Goal: Task Accomplishment & Management: Use online tool/utility

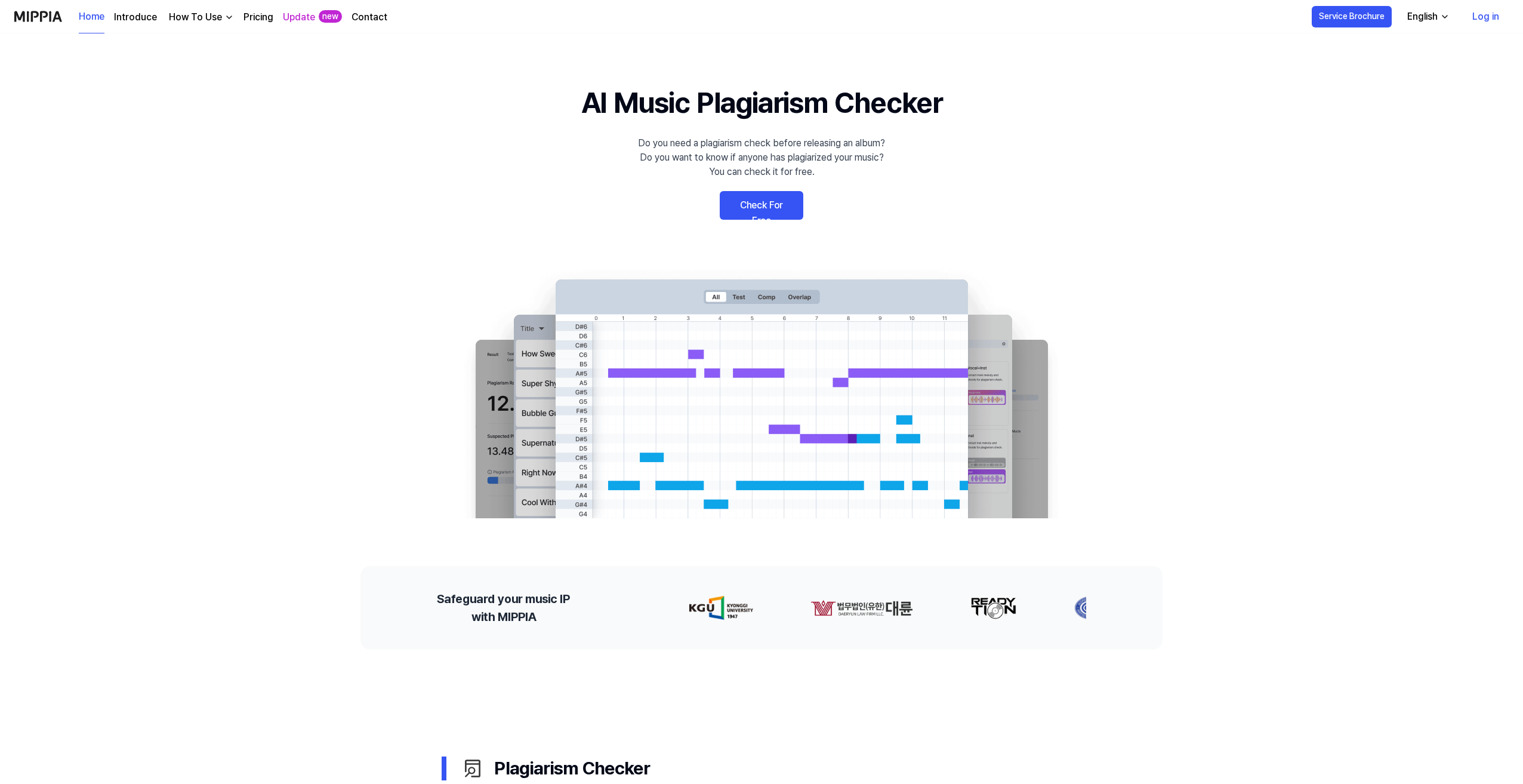
click at [782, 204] on link "Check For Free" at bounding box center [762, 205] width 84 height 29
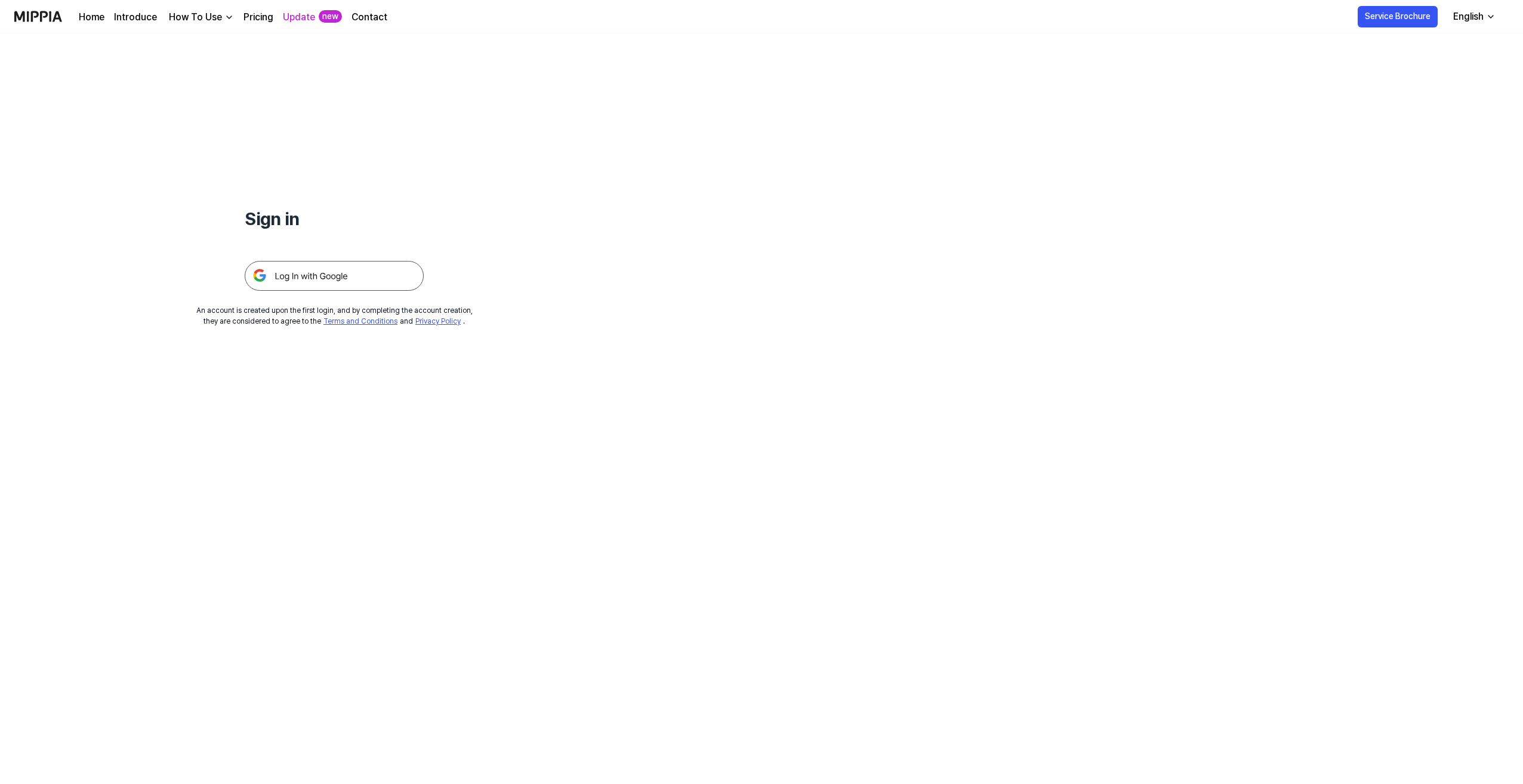
click at [375, 279] on img at bounding box center [334, 275] width 179 height 30
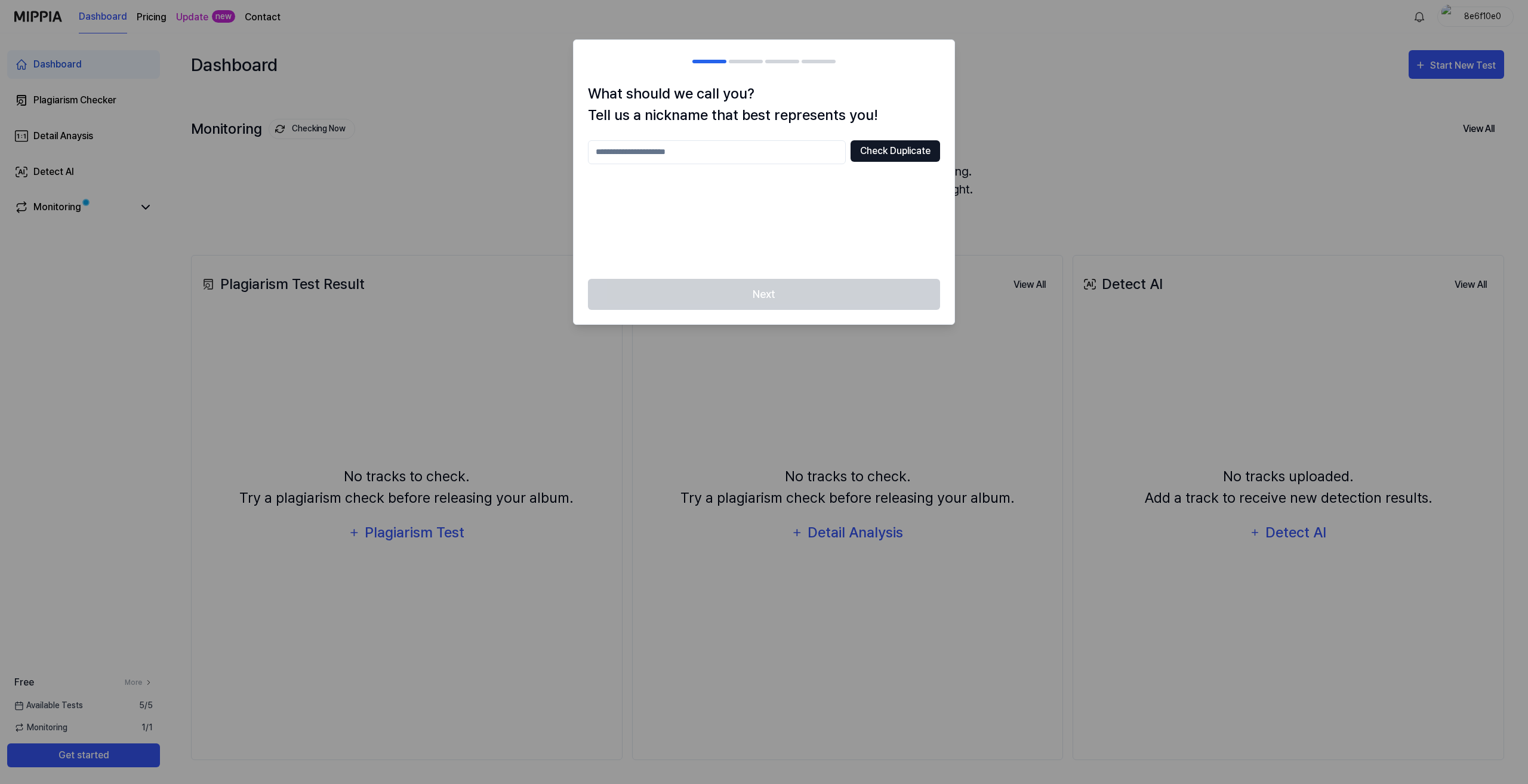
click at [920, 154] on button "Check Duplicate" at bounding box center [895, 151] width 89 height 22
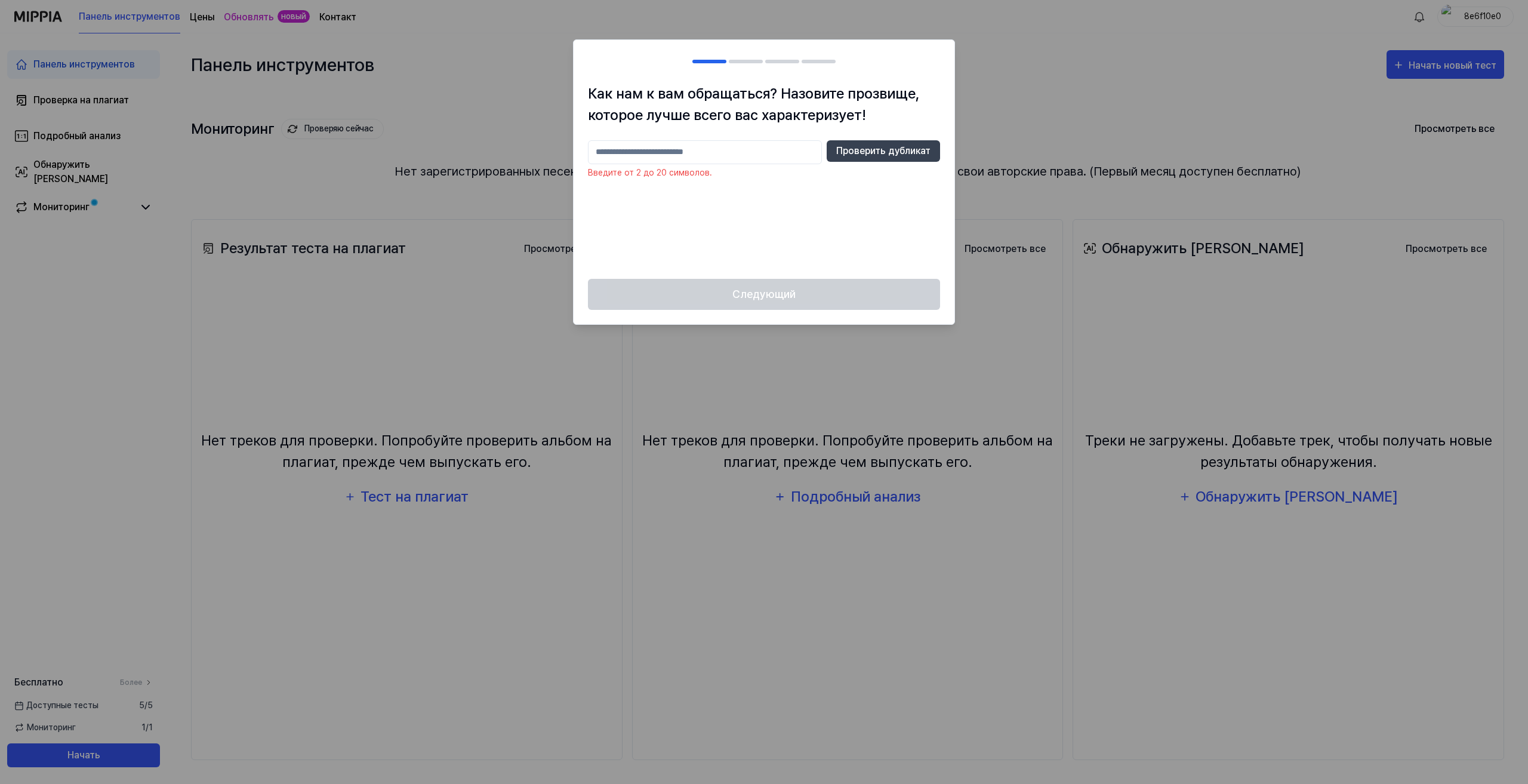
click at [722, 154] on input "text" at bounding box center [704, 152] width 234 height 24
type input "*******"
click at [883, 147] on font "Проверить дубликат" at bounding box center [883, 151] width 94 height 11
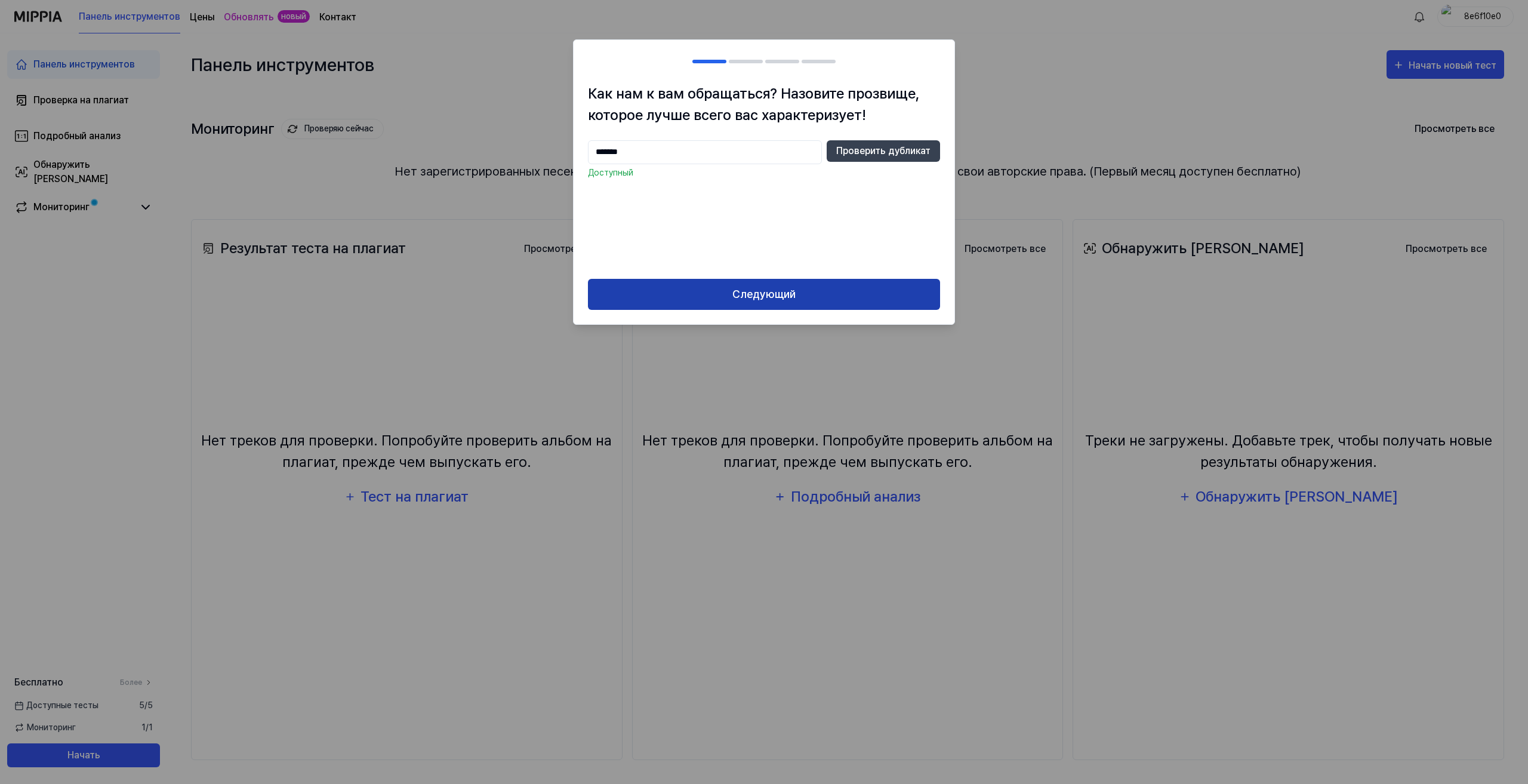
click at [866, 290] on button "Следующий" at bounding box center [763, 294] width 352 height 31
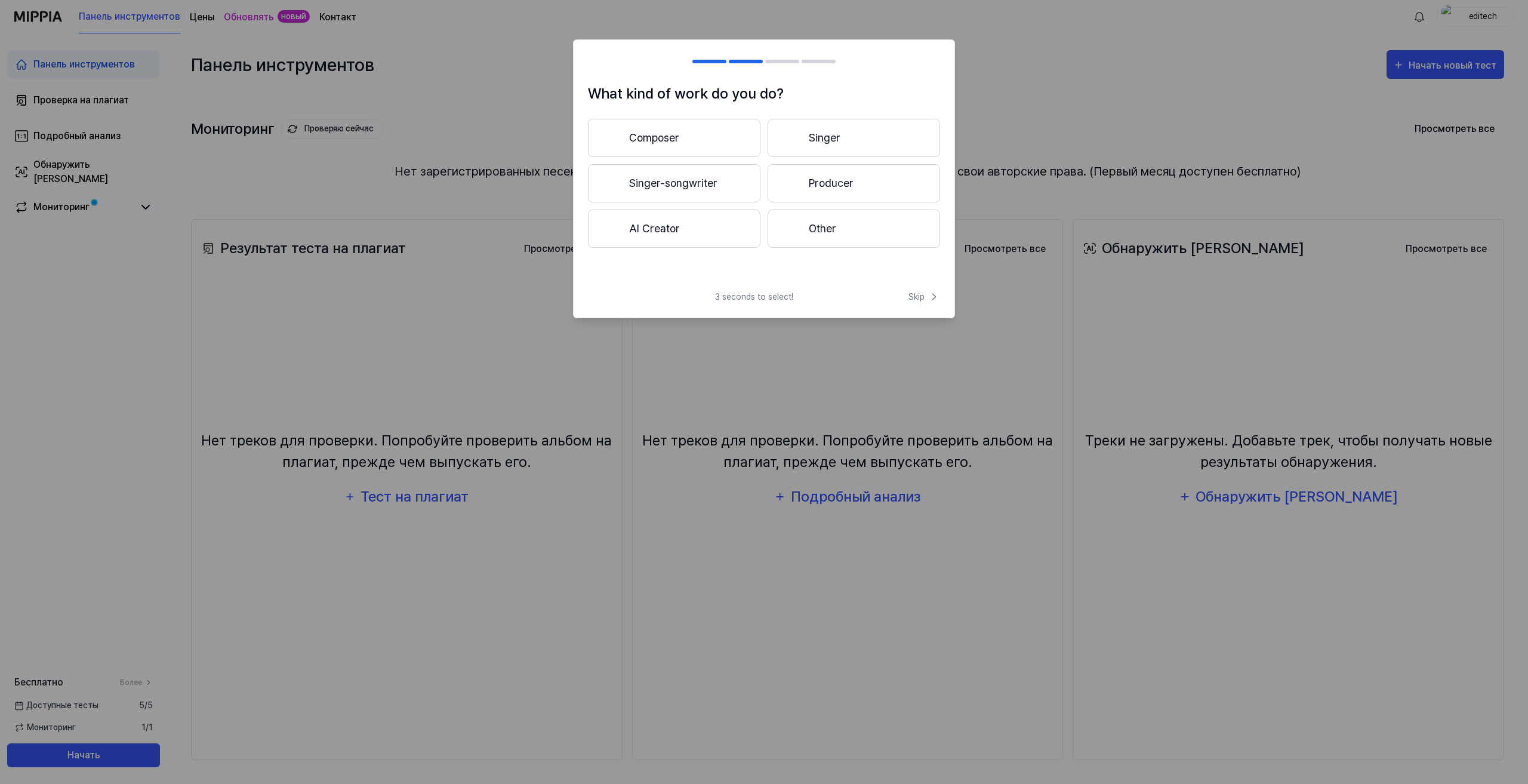
click at [732, 295] on span "3 seconds to select!" at bounding box center [754, 297] width 78 height 13
click at [907, 297] on button "Skip" at bounding box center [923, 297] width 34 height 13
click at [925, 287] on span "Skip" at bounding box center [923, 283] width 34 height 14
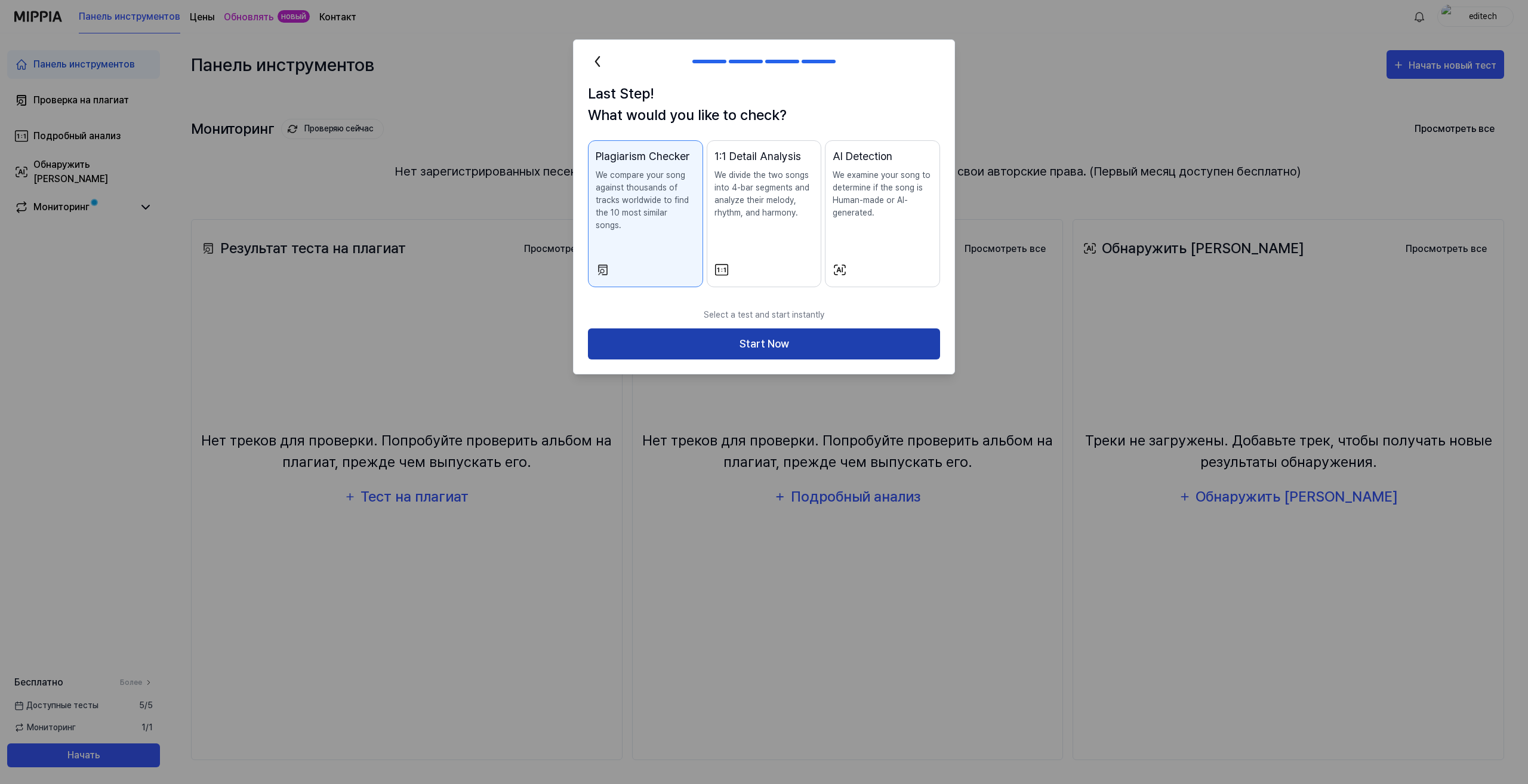
click at [861, 328] on button "Start Now" at bounding box center [763, 344] width 352 height 31
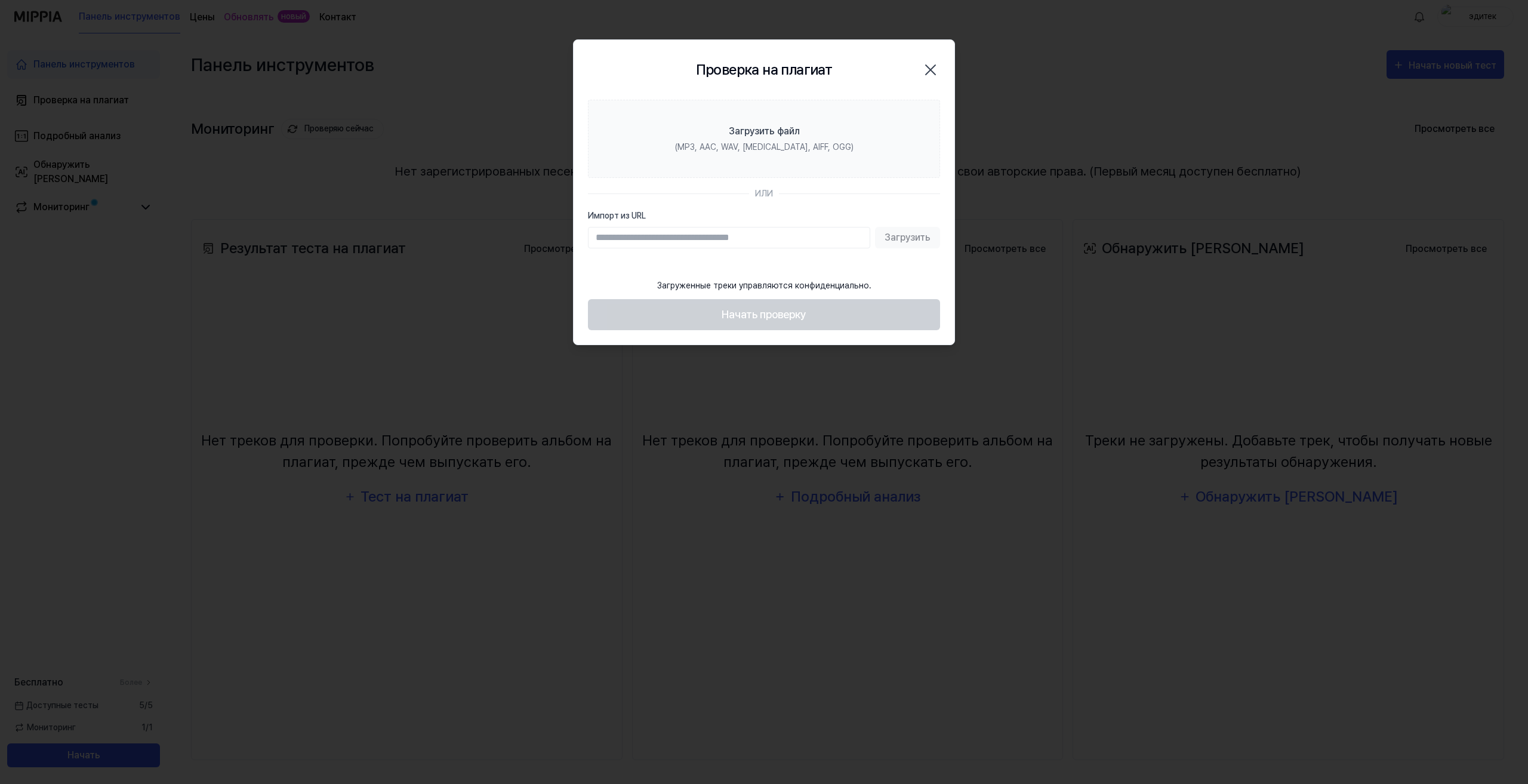
click at [906, 241] on div "Загрузить" at bounding box center [763, 237] width 352 height 22
click at [777, 237] on input "Импорт из URL" at bounding box center [729, 237] width 283 height 22
click at [899, 237] on div "Загрузить" at bounding box center [763, 237] width 352 height 22
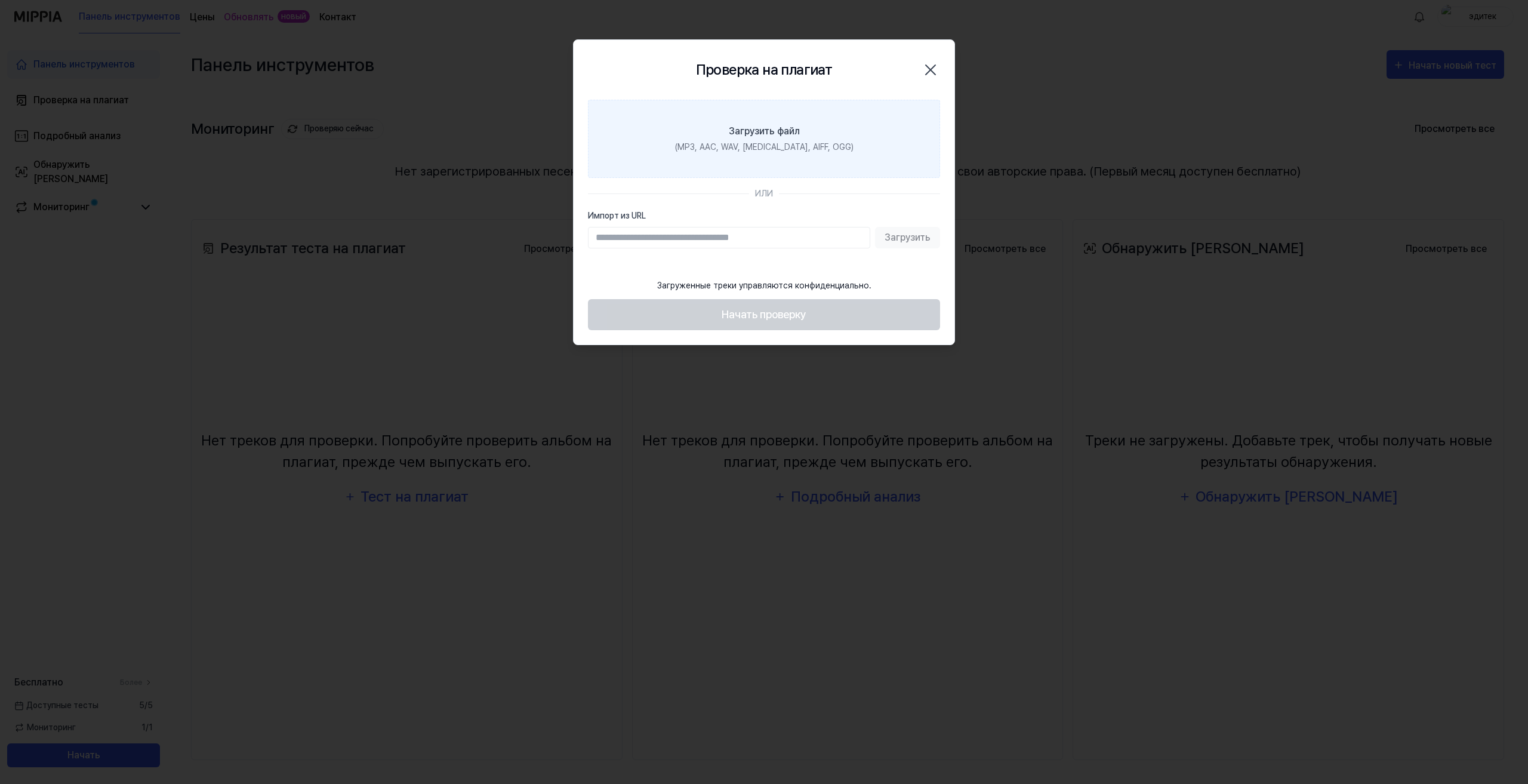
click at [776, 130] on font "Загрузить файл" at bounding box center [764, 131] width 71 height 11
click at [0, 0] on input "Загрузить файл (MP3, AAC, WAV, FLAC, AIFF, OGG)" at bounding box center [0, 0] width 0 height 0
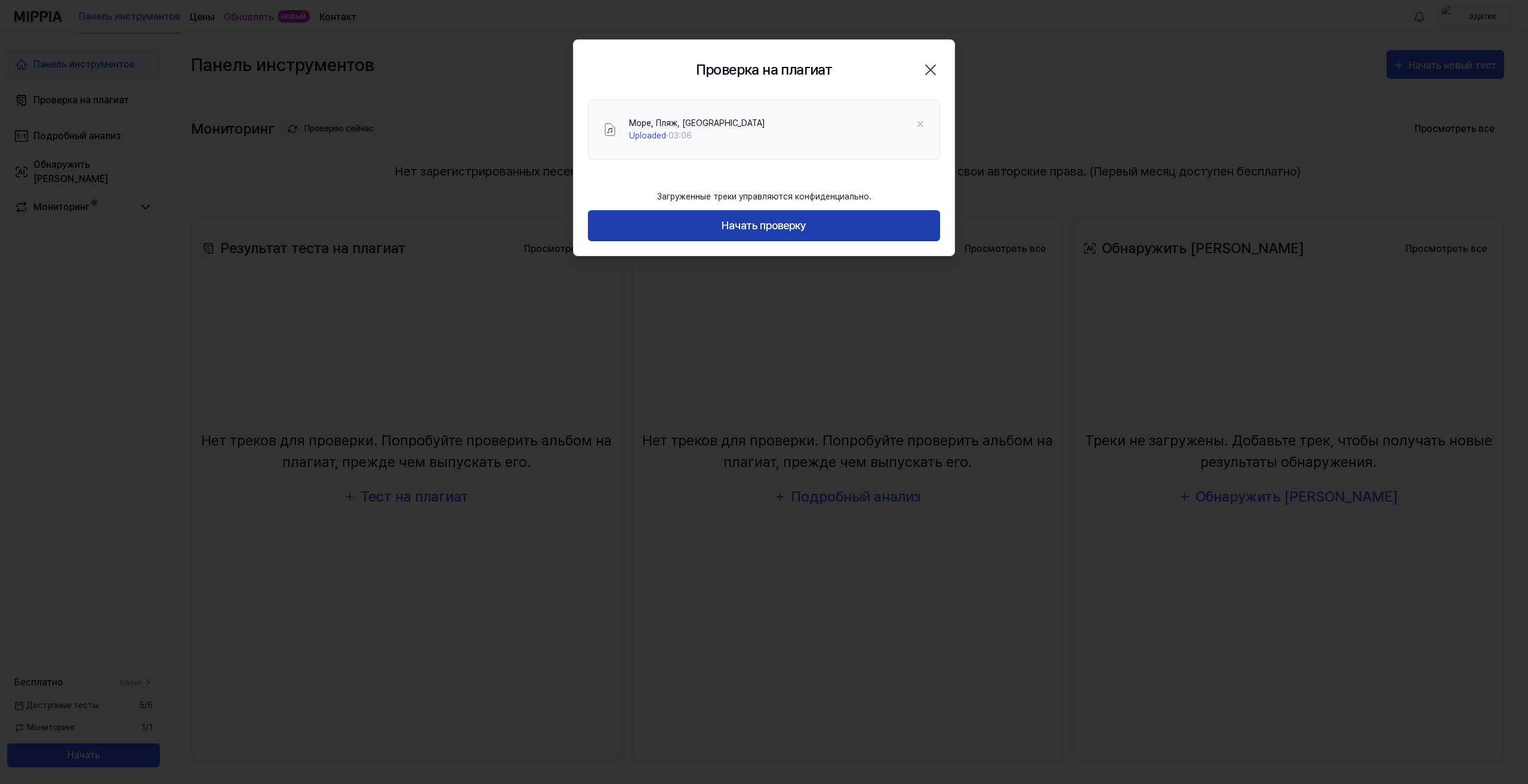
click at [775, 227] on font "Начать проверку" at bounding box center [763, 225] width 85 height 13
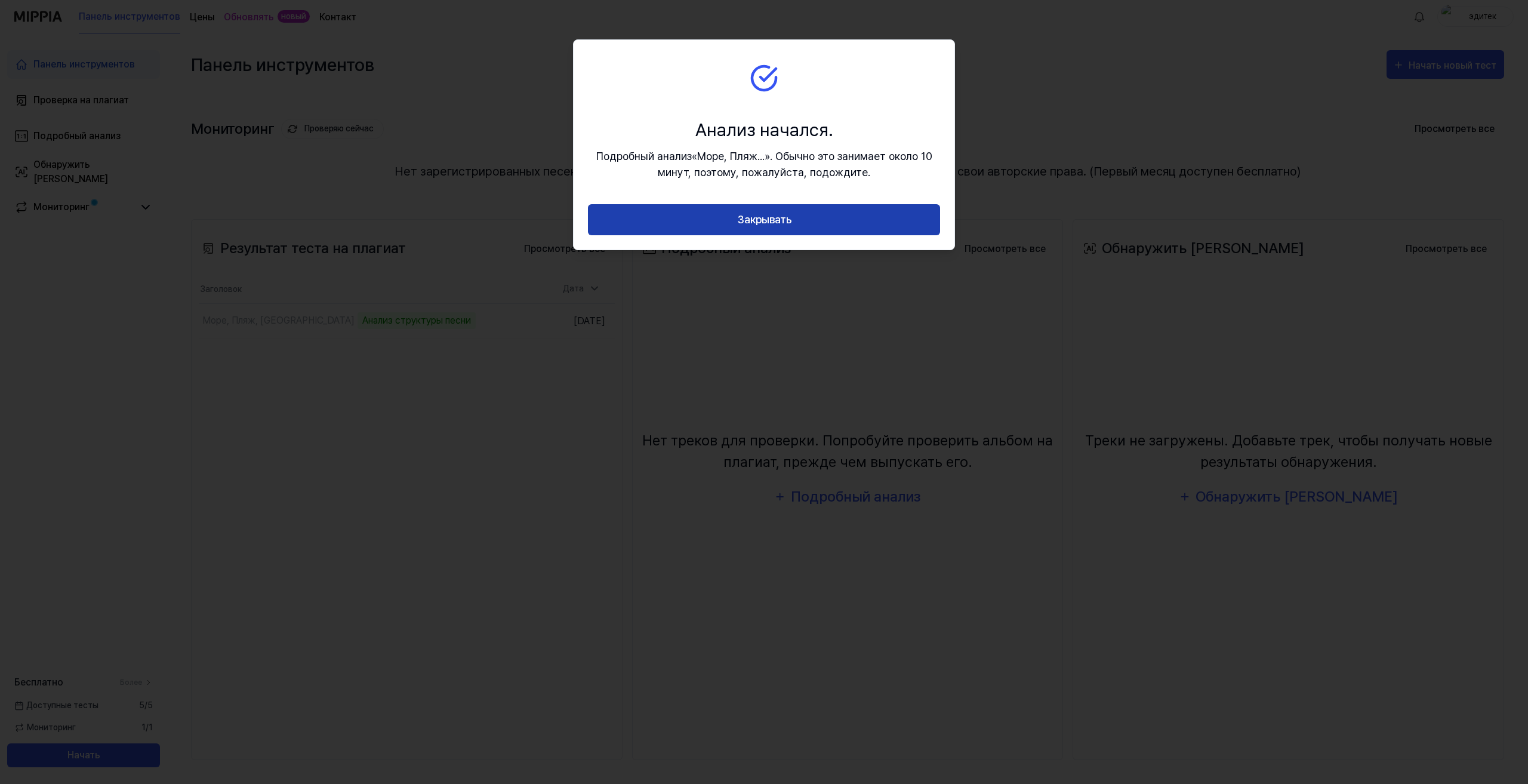
click at [775, 216] on font "Закрывать" at bounding box center [764, 220] width 54 height 13
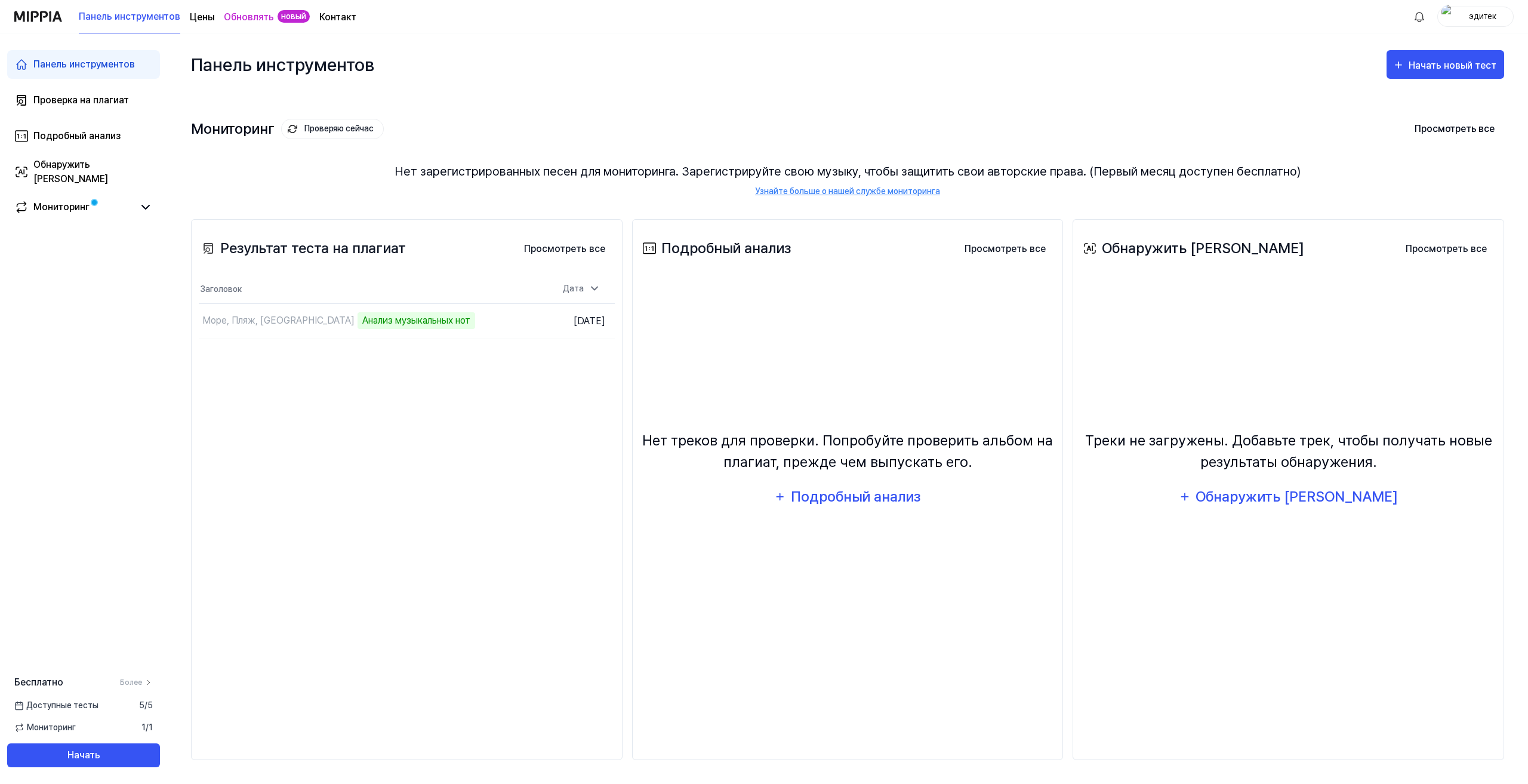
click at [511, 496] on div "Результат теста на плагиат Просмотреть все Результат теста на плагиат Заголовок…" at bounding box center [407, 489] width 432 height 541
click at [151, 204] on icon at bounding box center [146, 207] width 14 height 14
click at [345, 324] on font "Анализ музыкальных нот" at bounding box center [339, 320] width 108 height 11
click at [50, 203] on font "Мониторинг" at bounding box center [62, 207] width 56 height 11
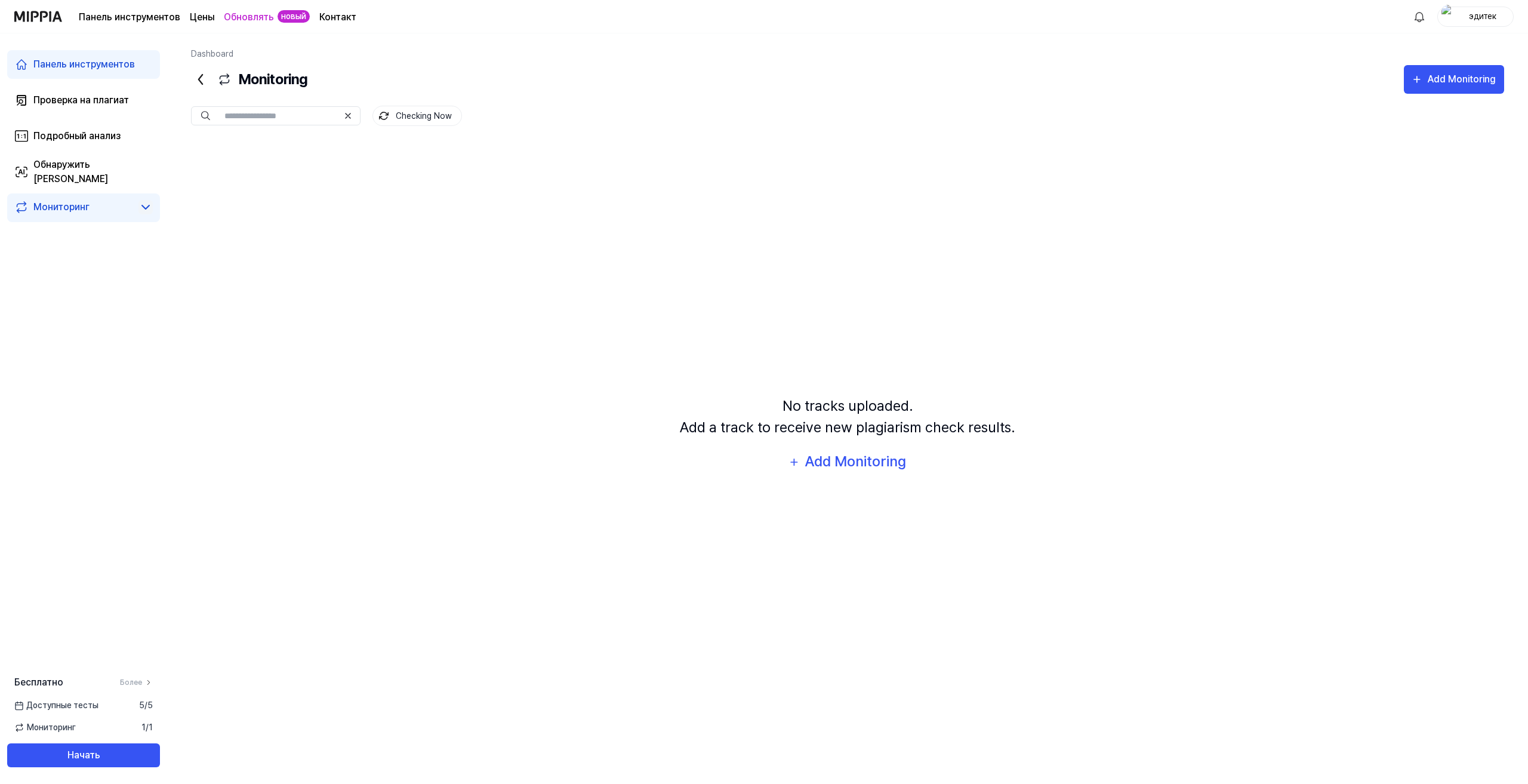
click at [55, 204] on font "Мониторинг" at bounding box center [62, 207] width 56 height 11
click at [66, 172] on font "Обнаружить ИИ" at bounding box center [71, 171] width 75 height 26
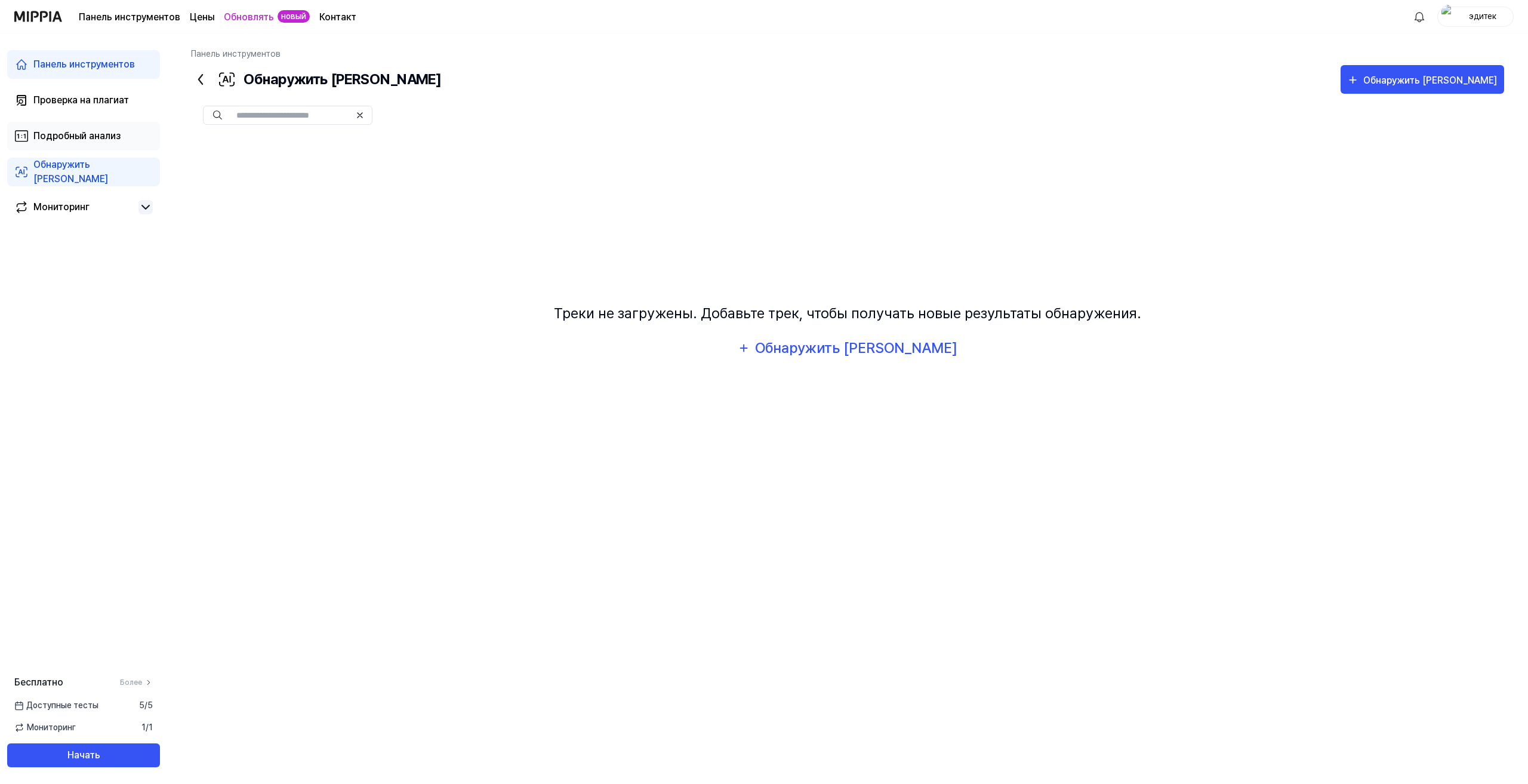
click at [66, 135] on font "Подробный анализ" at bounding box center [77, 136] width 87 height 11
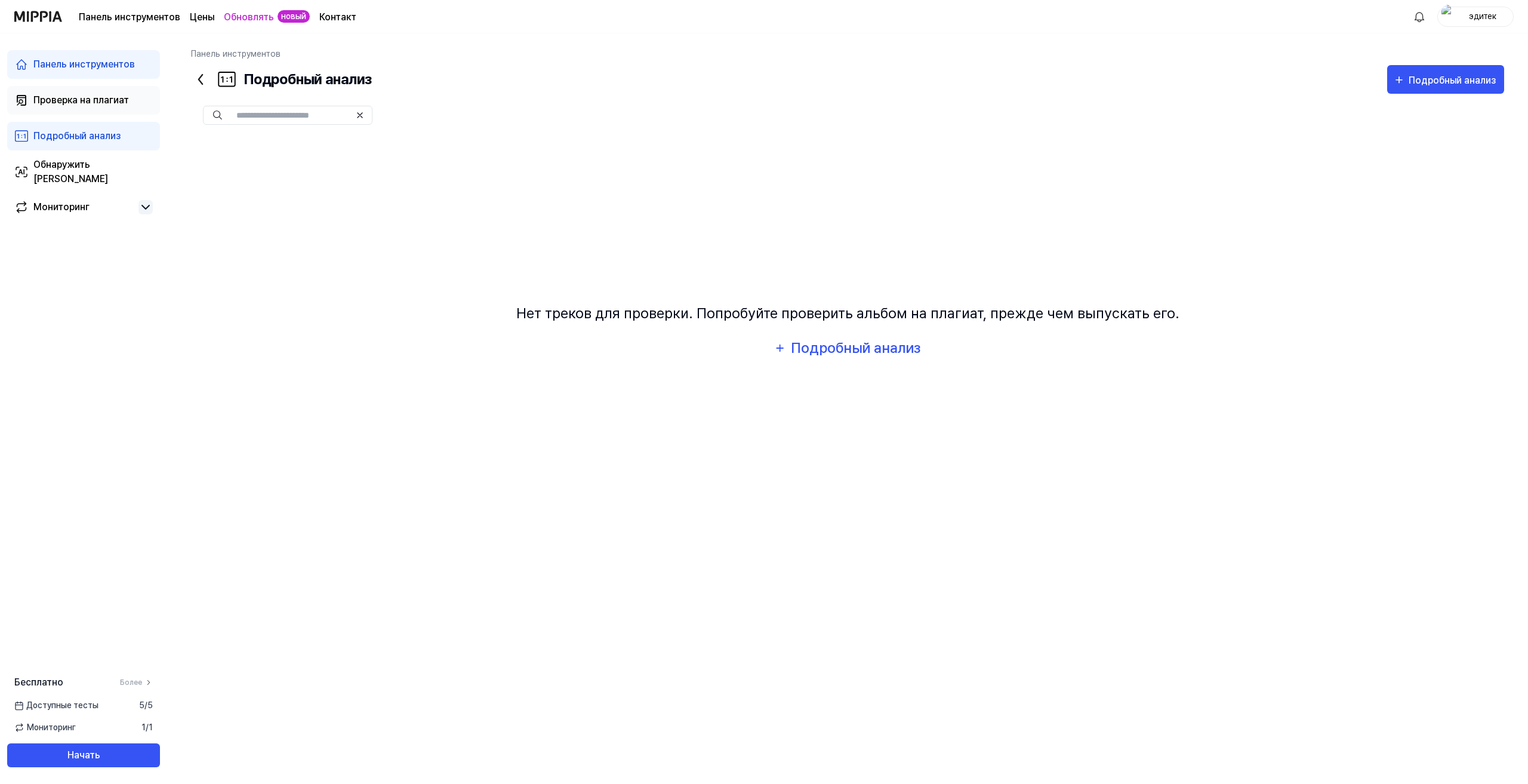
click at [76, 96] on font "Проверка на плагиат" at bounding box center [81, 100] width 96 height 11
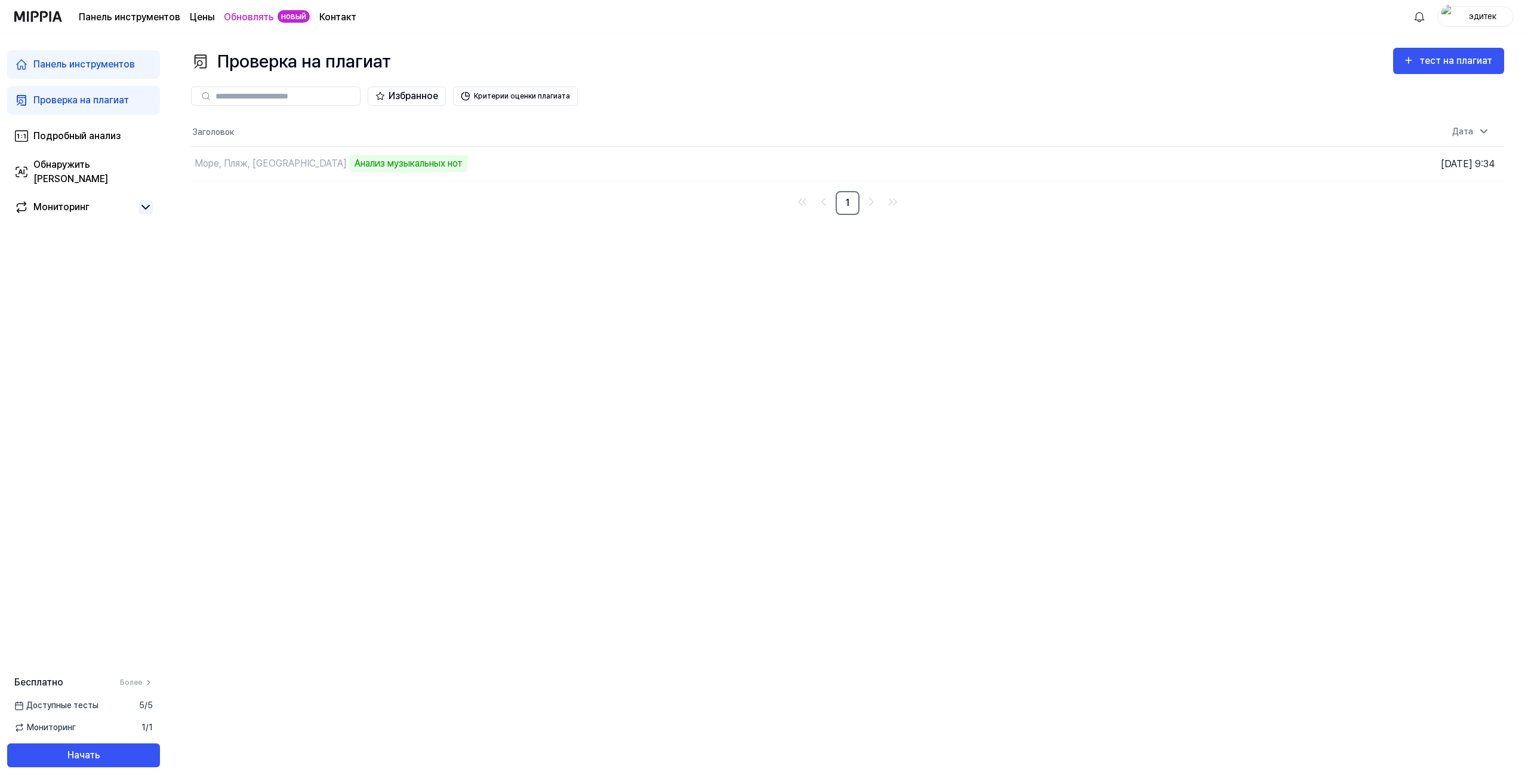
click at [81, 65] on font "Панель инструментов" at bounding box center [85, 64] width 101 height 11
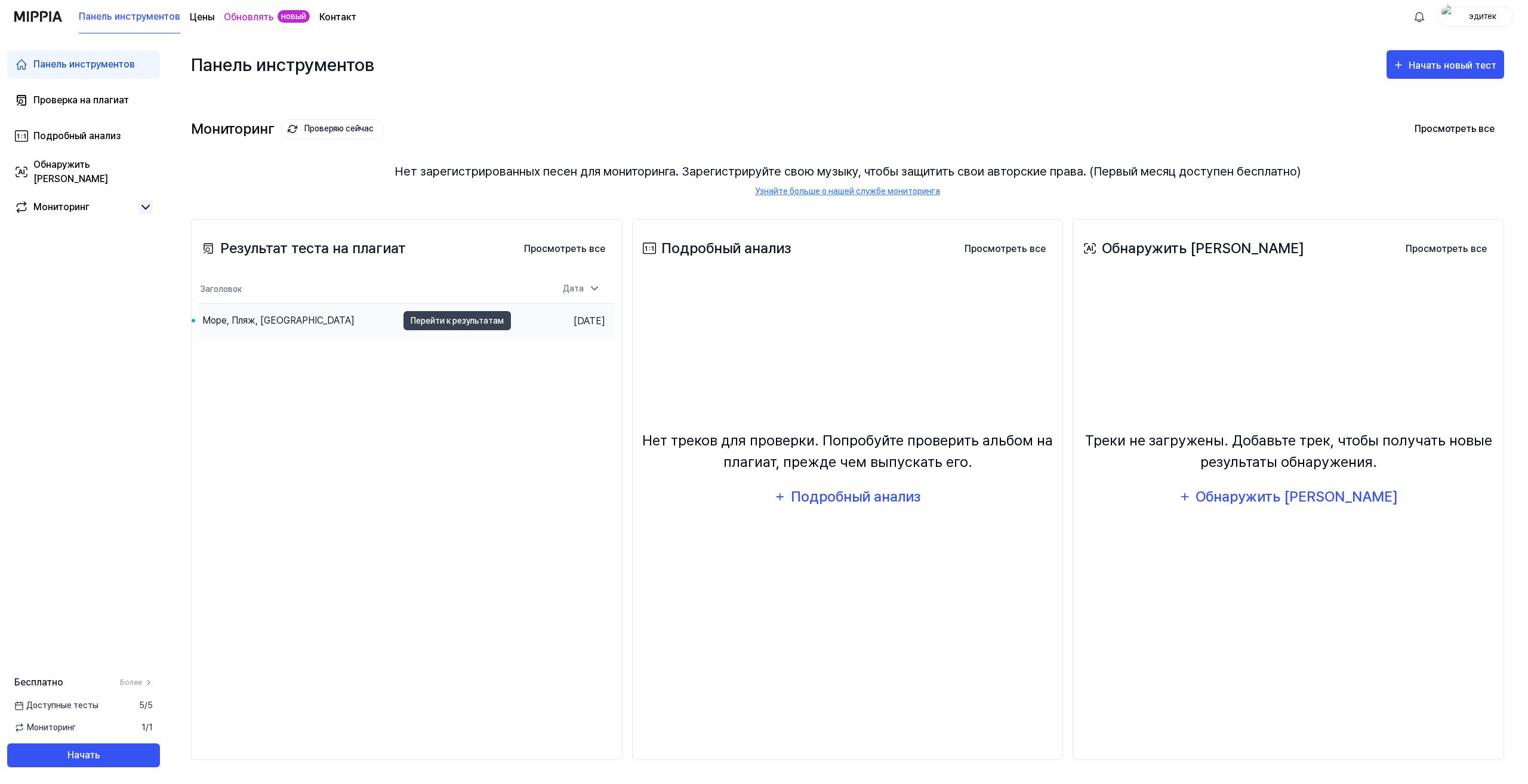
click at [246, 321] on font "Море, Пляж, [GEOGRAPHIC_DATA]" at bounding box center [278, 320] width 152 height 11
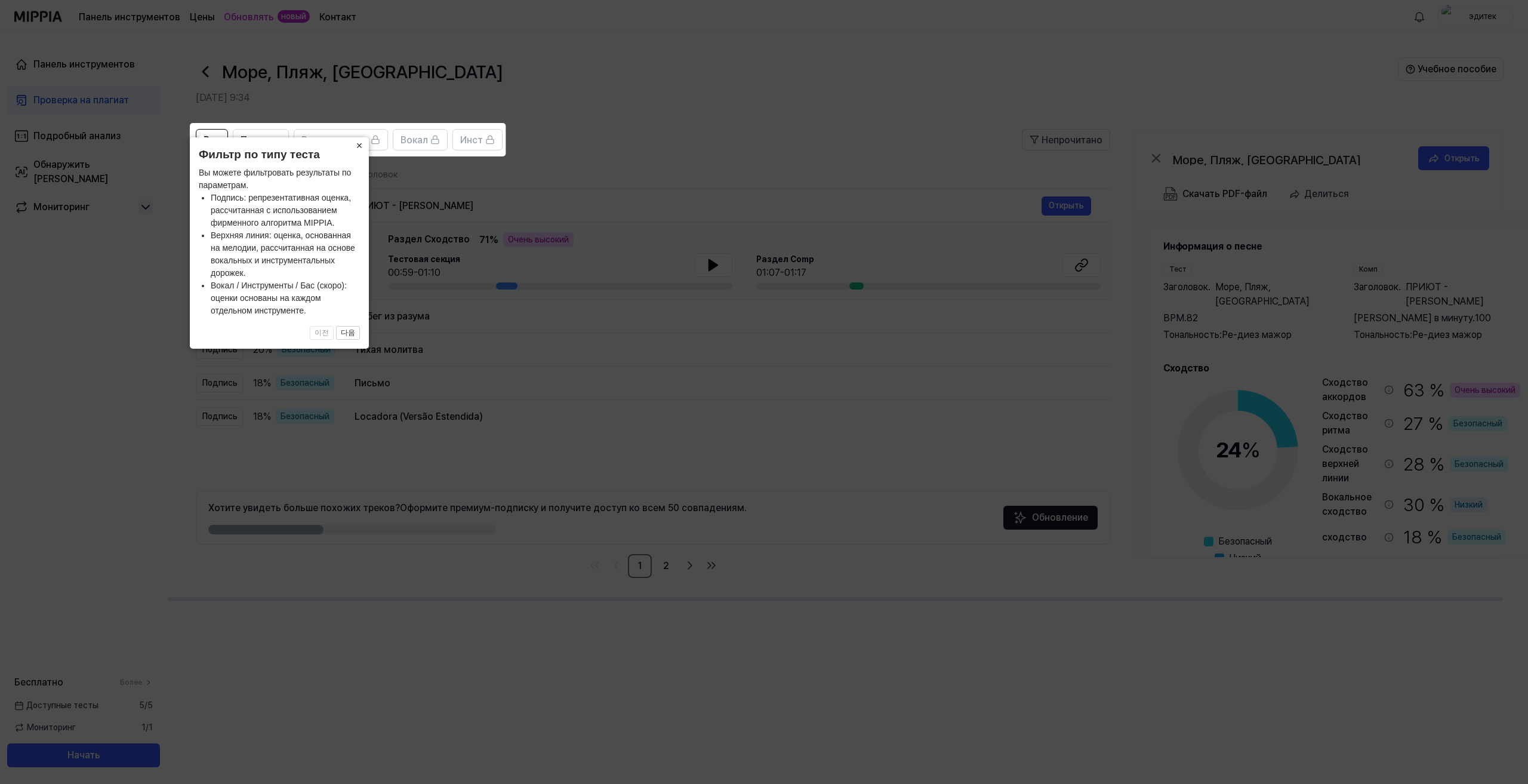
click at [363, 144] on button "×" at bounding box center [360, 146] width 19 height 17
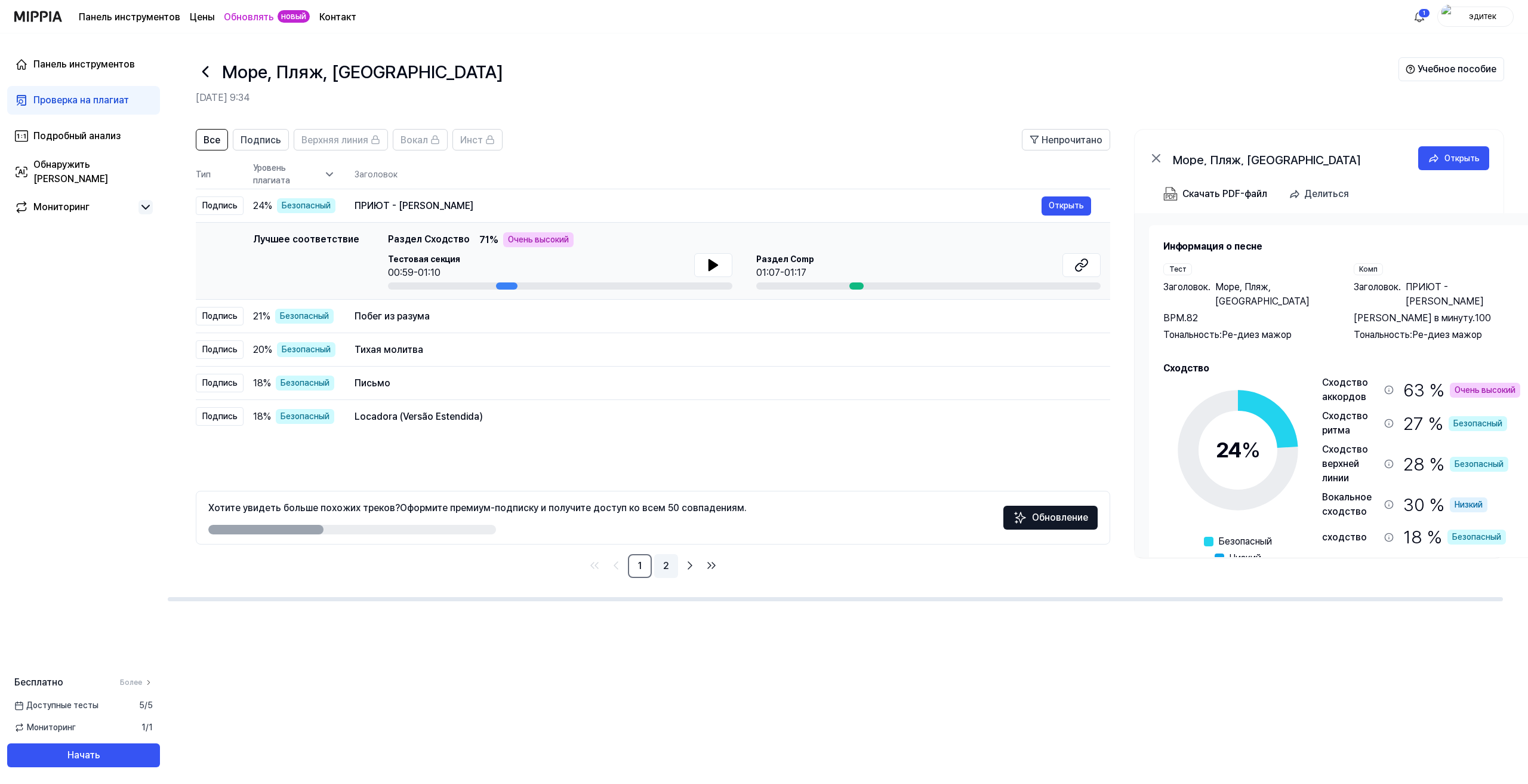
click at [667, 562] on font "2" at bounding box center [666, 566] width 6 height 11
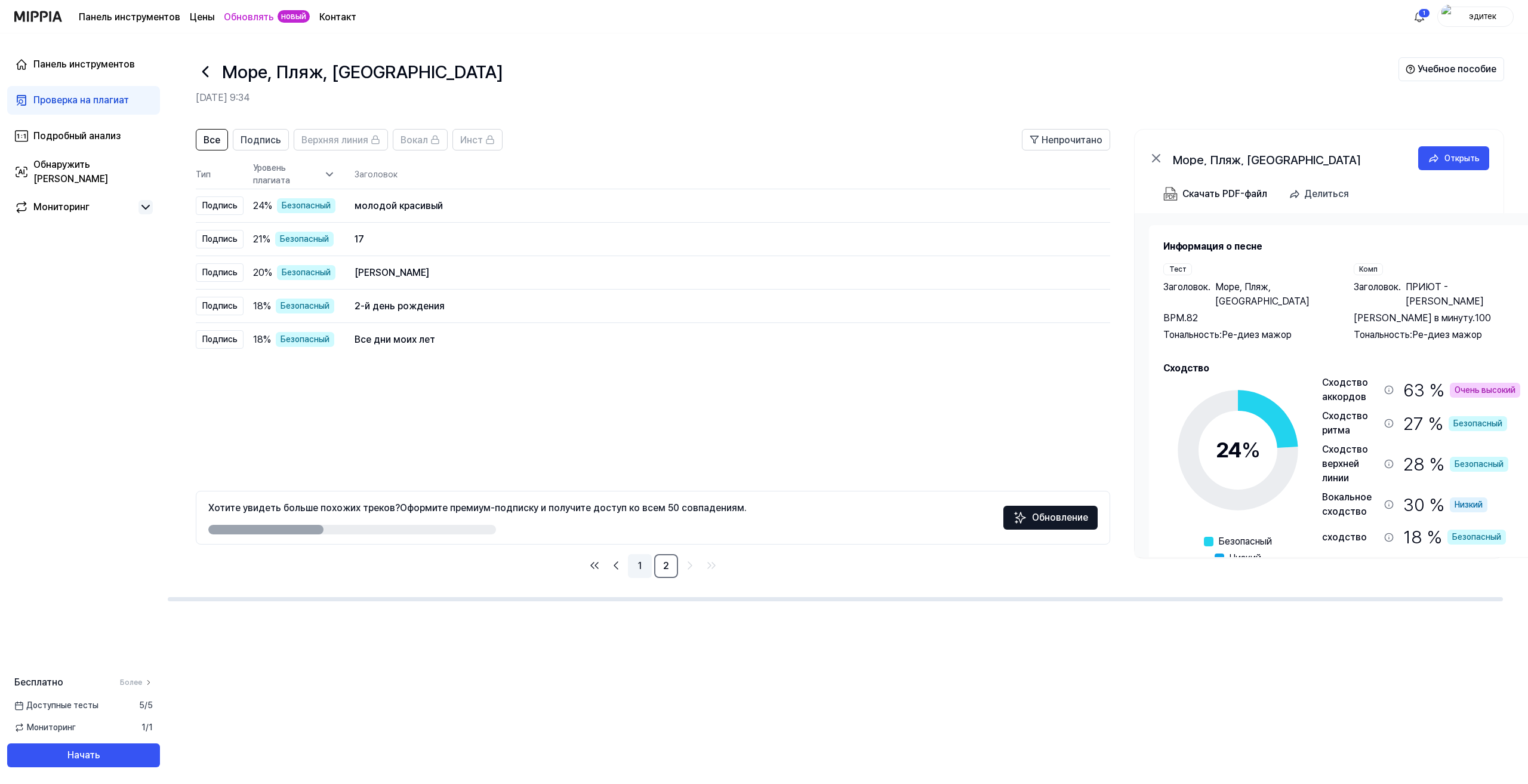
click at [635, 564] on link "1" at bounding box center [640, 566] width 24 height 24
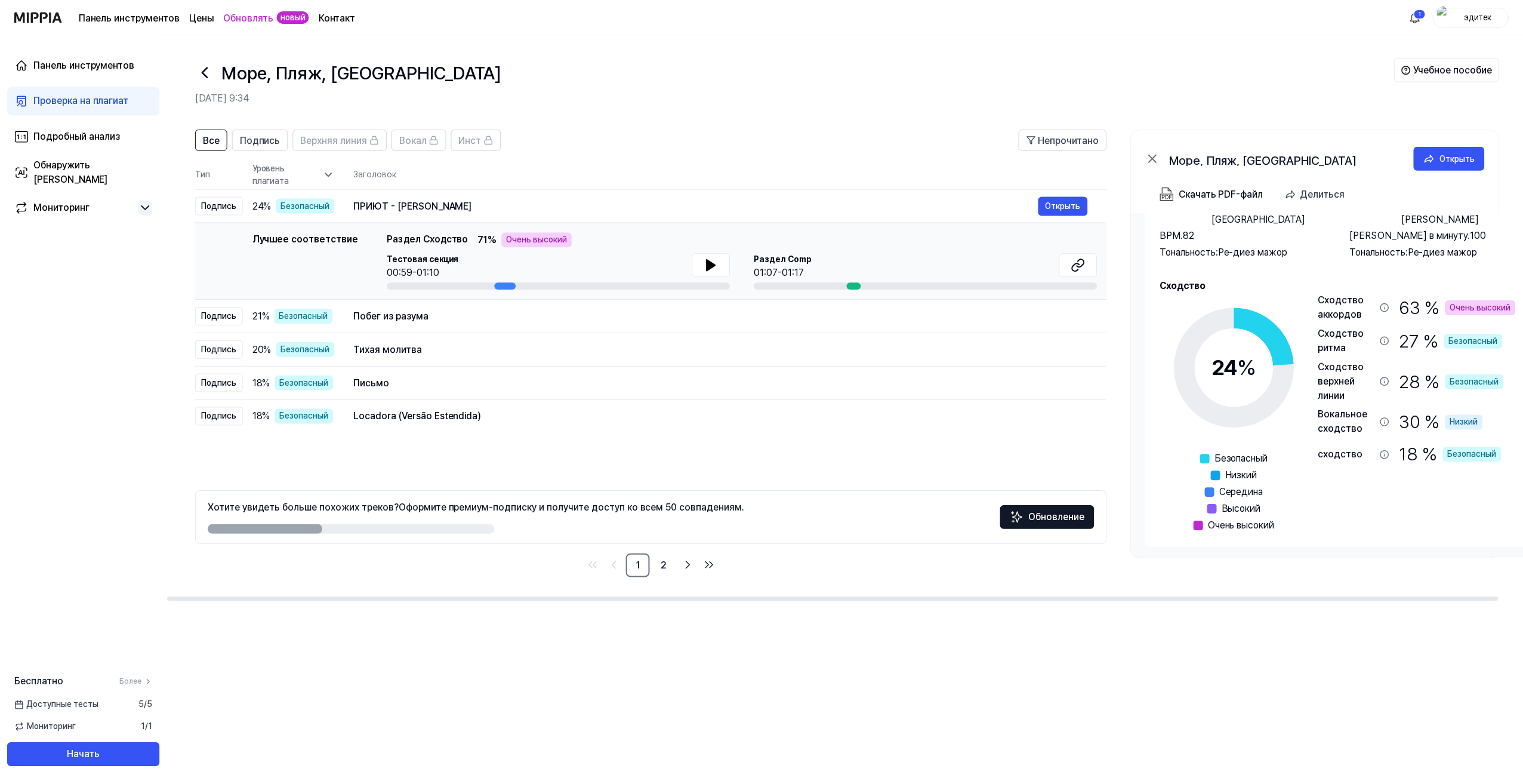
scroll to position [85, 0]
click at [1191, 193] on font "Скачать PDF-файл" at bounding box center [1224, 194] width 85 height 11
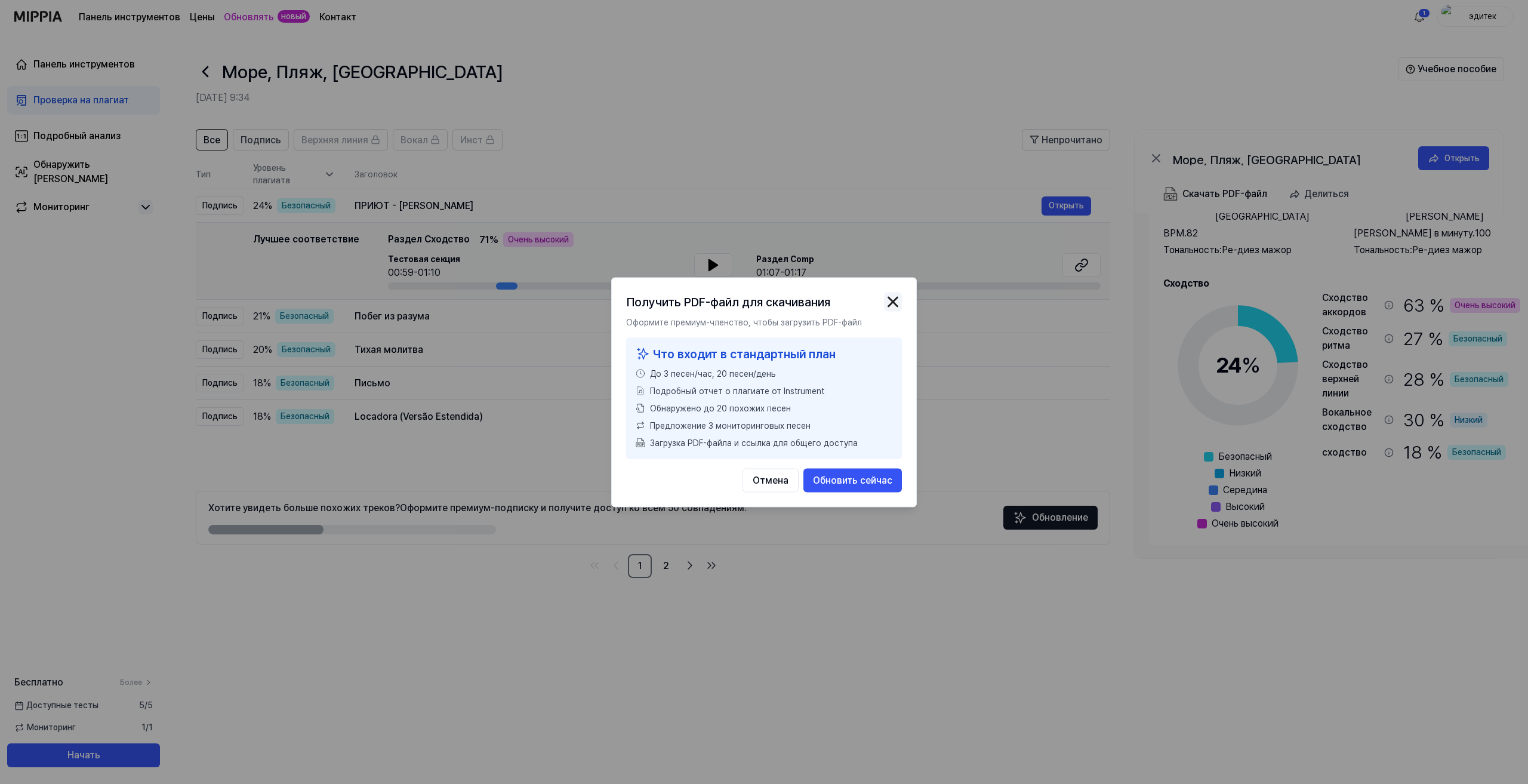
click at [890, 305] on img "button" at bounding box center [893, 301] width 18 height 18
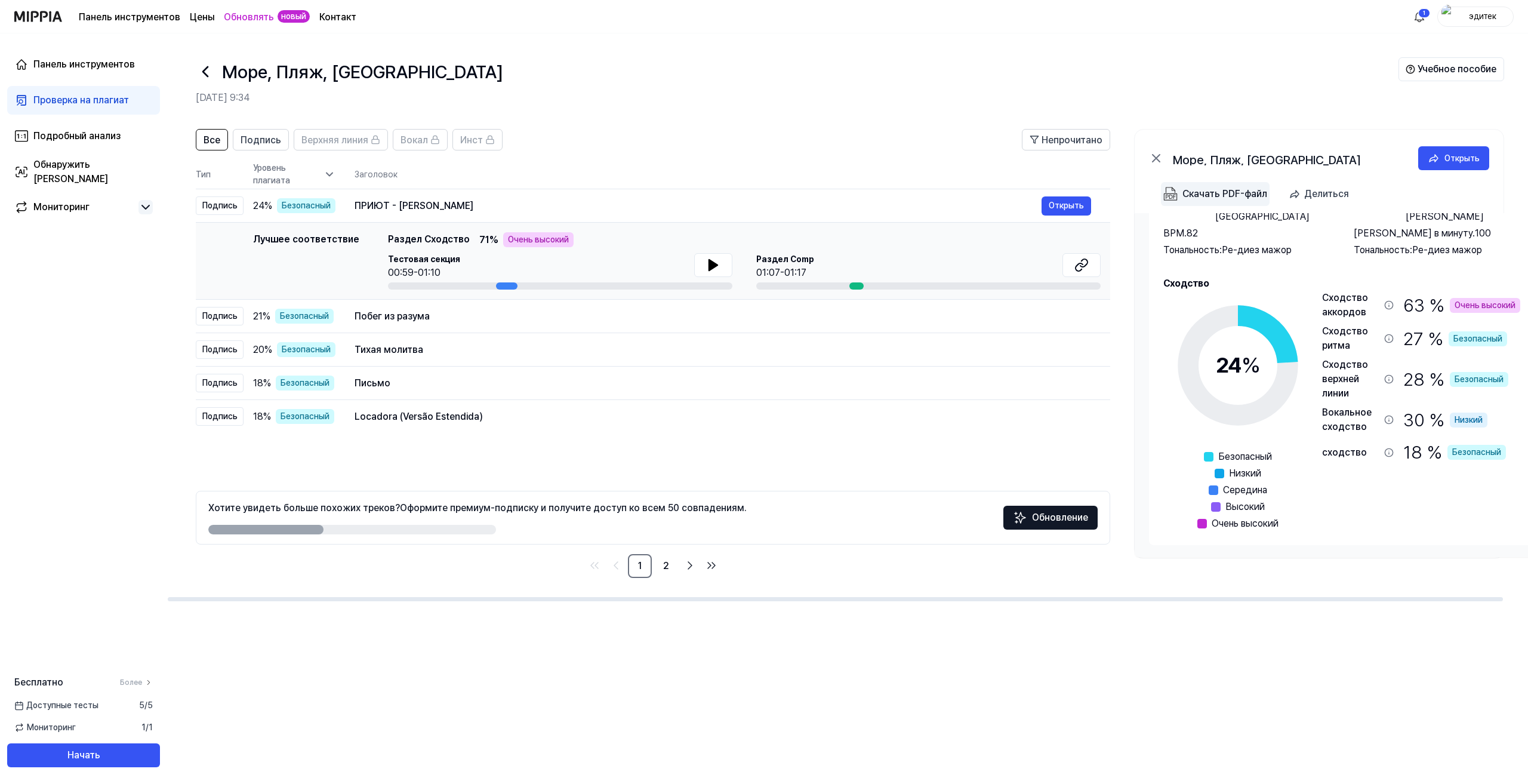
click at [1204, 195] on font "Скачать PDF-файл" at bounding box center [1224, 194] width 85 height 11
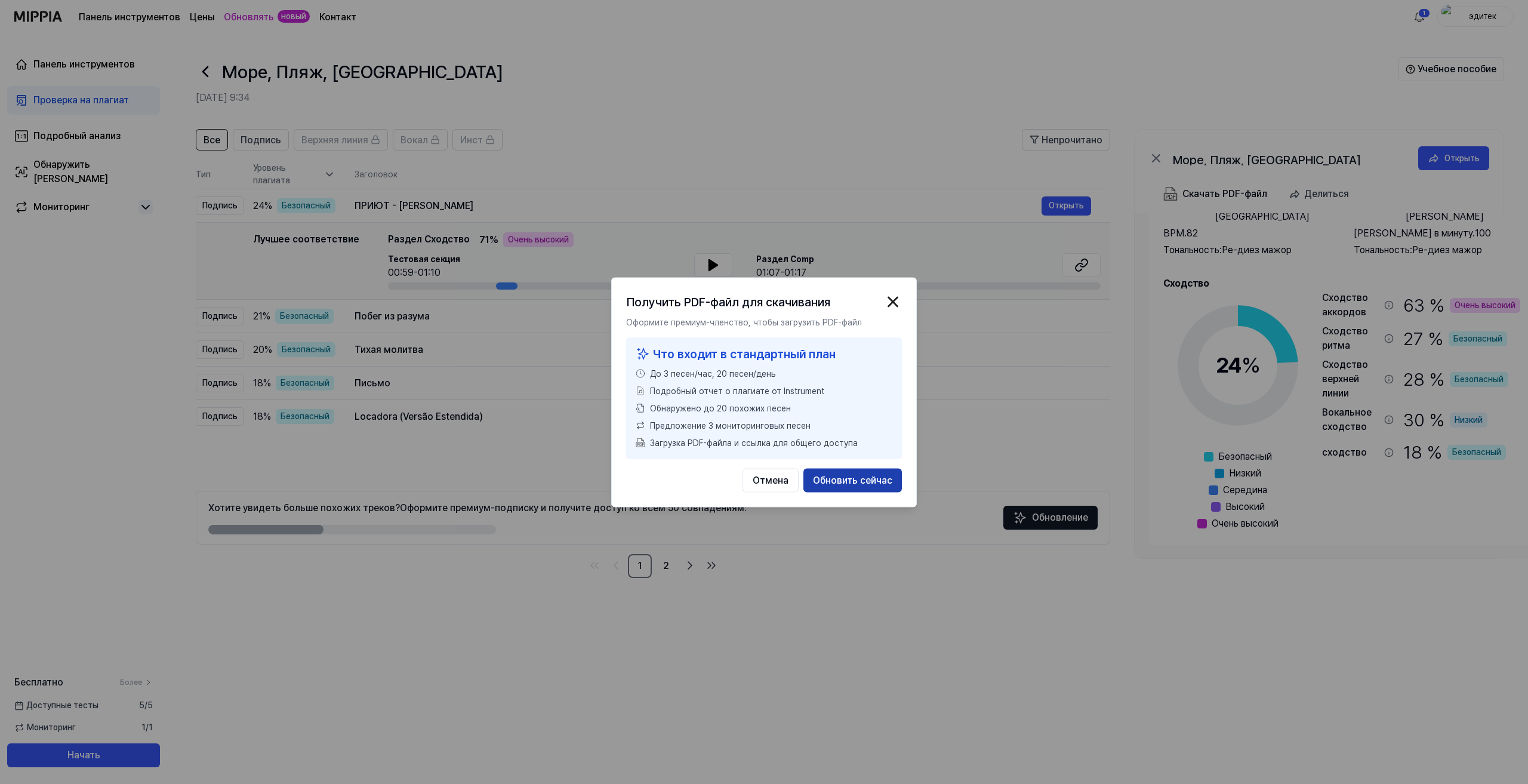
click at [829, 479] on font "Обновить сейчас" at bounding box center [853, 480] width 80 height 11
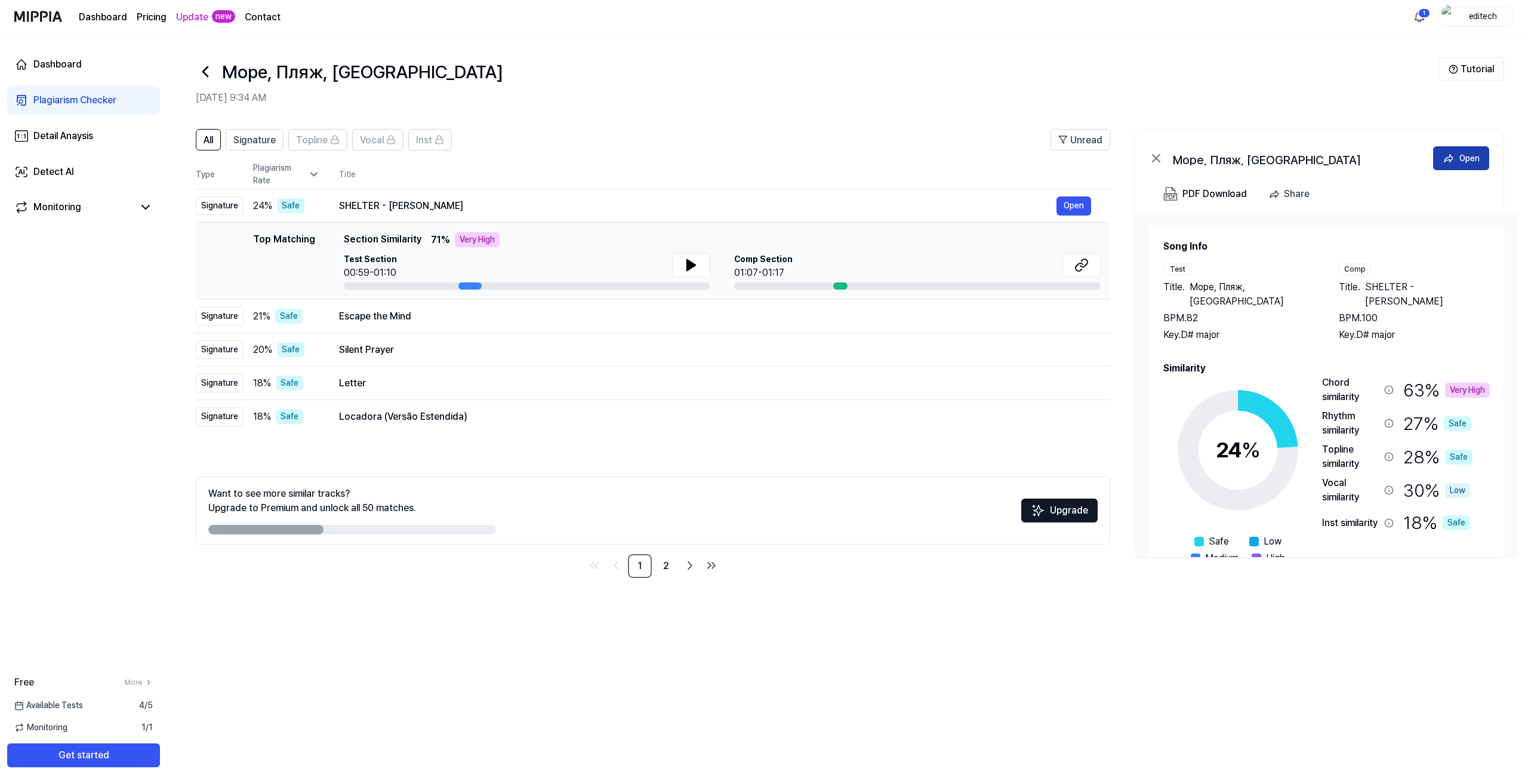
click at [1447, 156] on icon at bounding box center [1448, 158] width 12 height 12
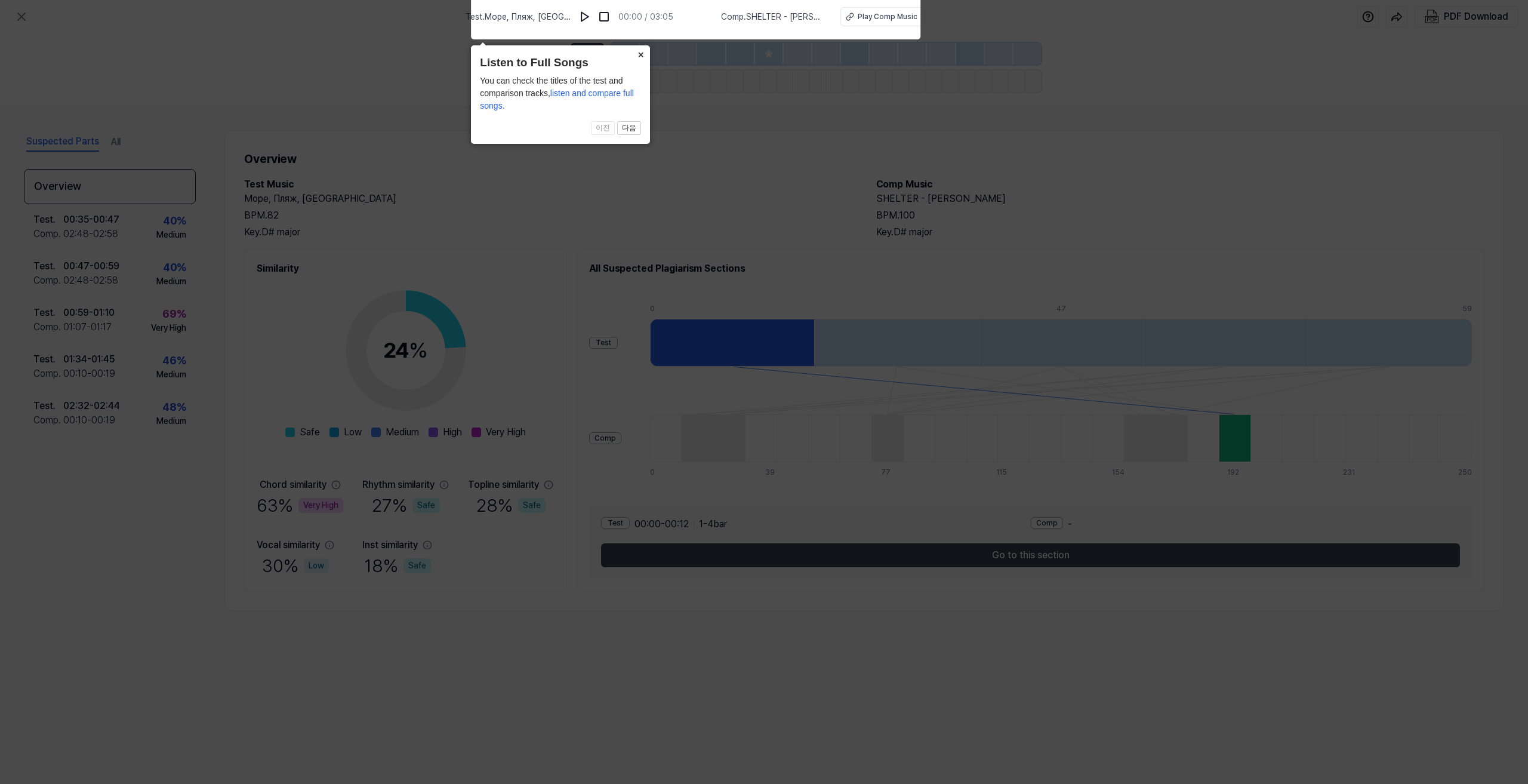
click at [643, 57] on button "×" at bounding box center [641, 53] width 19 height 17
